Goal: Find specific page/section: Find specific page/section

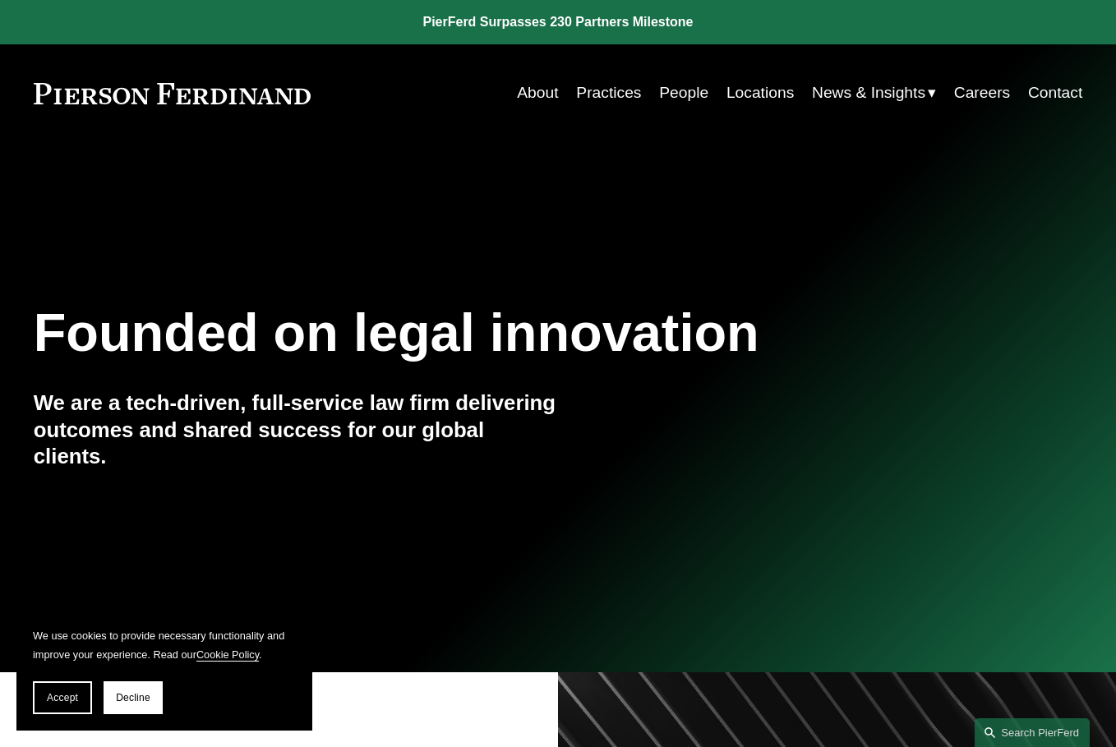
click at [682, 94] on link "People" at bounding box center [683, 93] width 49 height 32
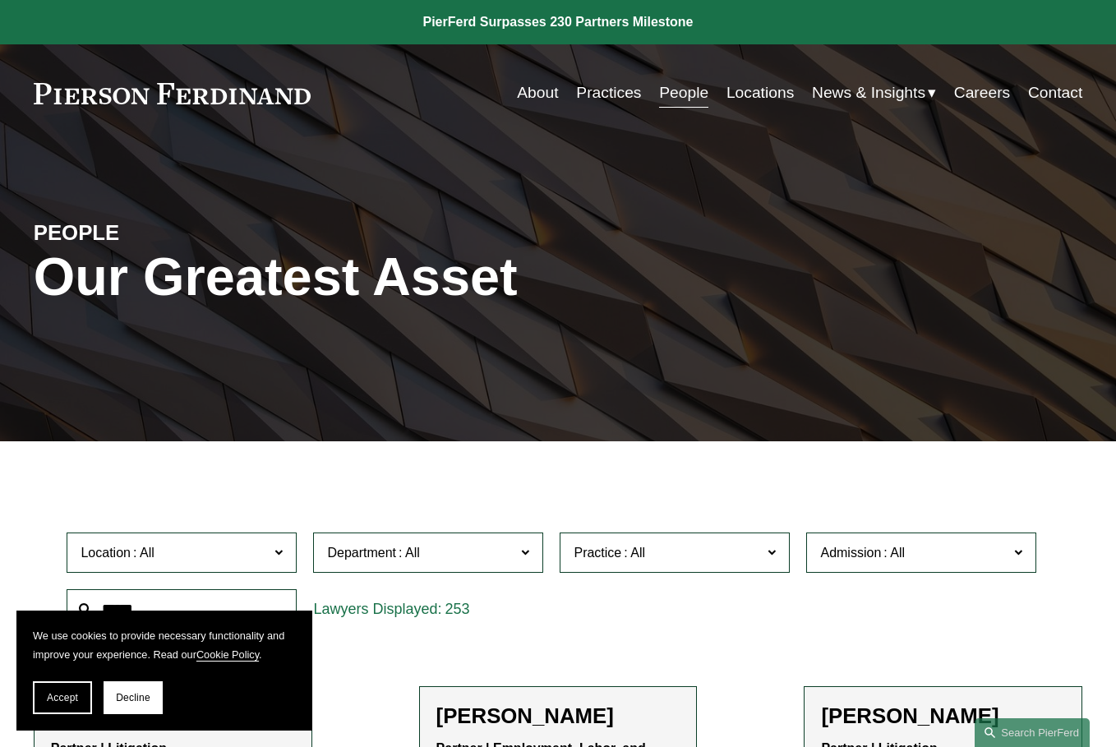
scroll to position [167, 0]
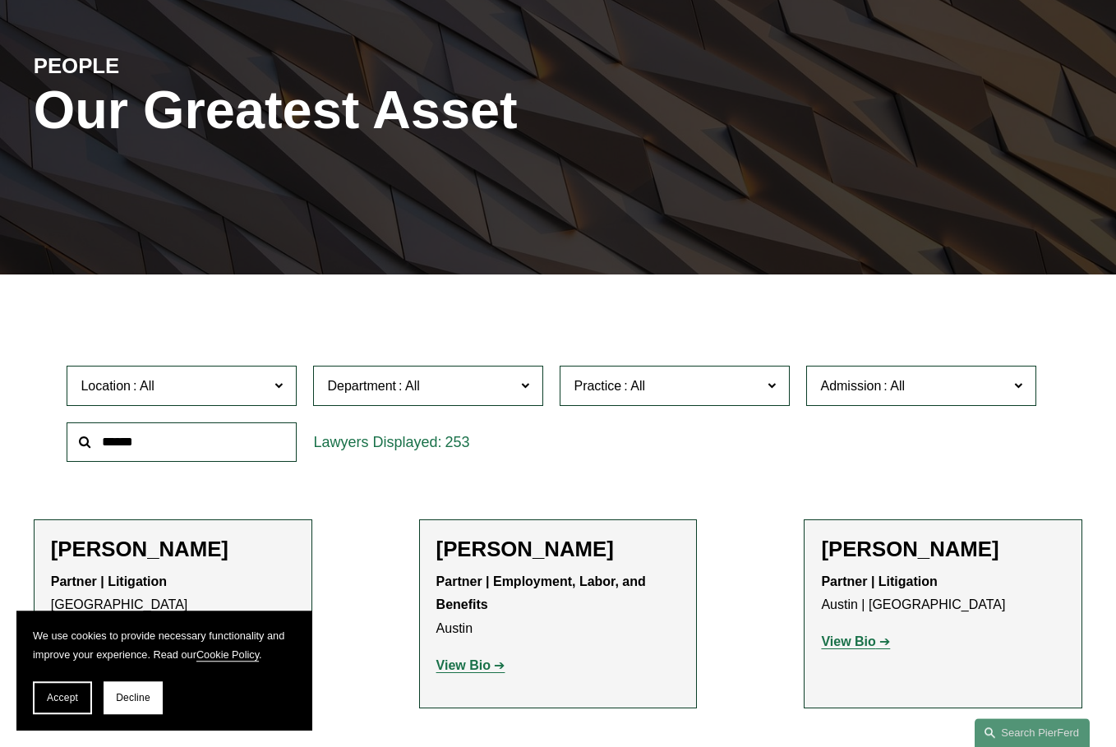
click at [244, 450] on input "text" at bounding box center [182, 442] width 230 height 40
type input "******"
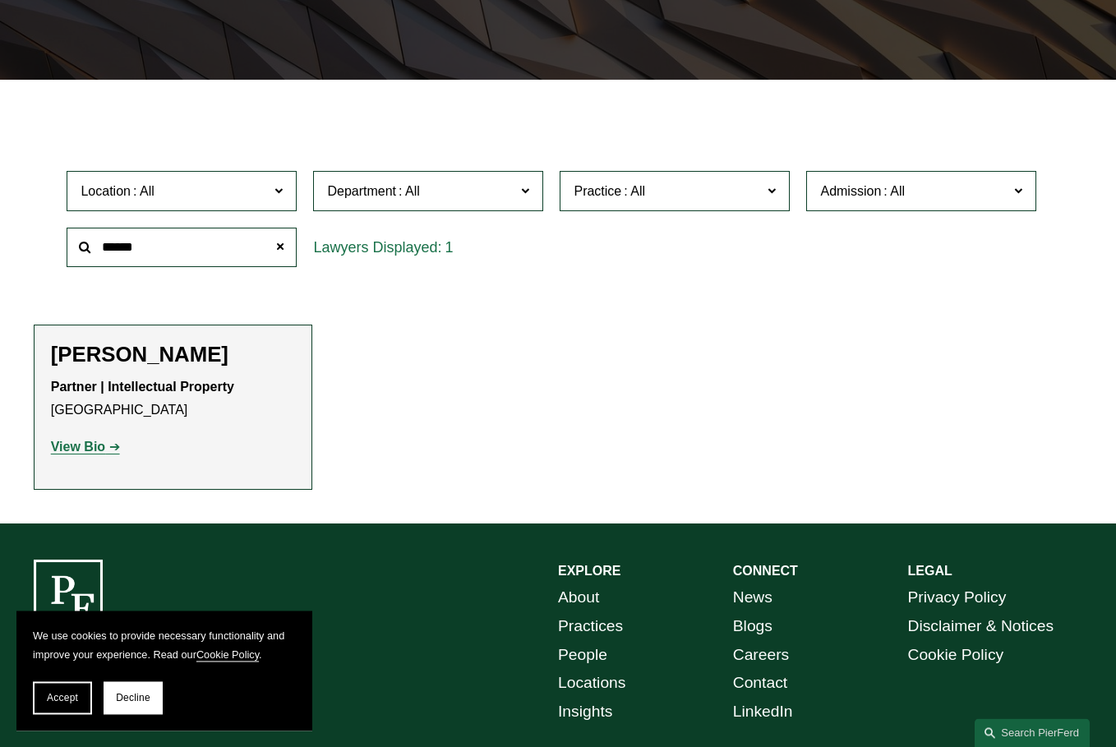
scroll to position [393, 0]
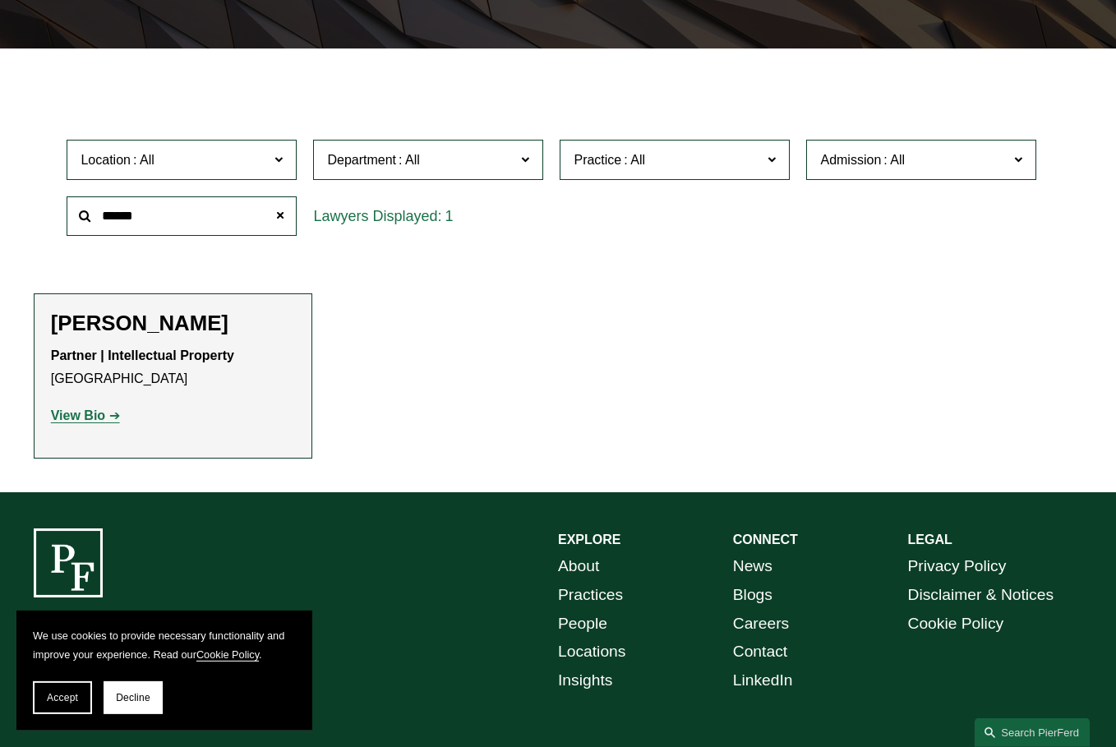
click at [95, 421] on strong "View Bio" at bounding box center [78, 415] width 54 height 14
